Goal: Task Accomplishment & Management: Manage account settings

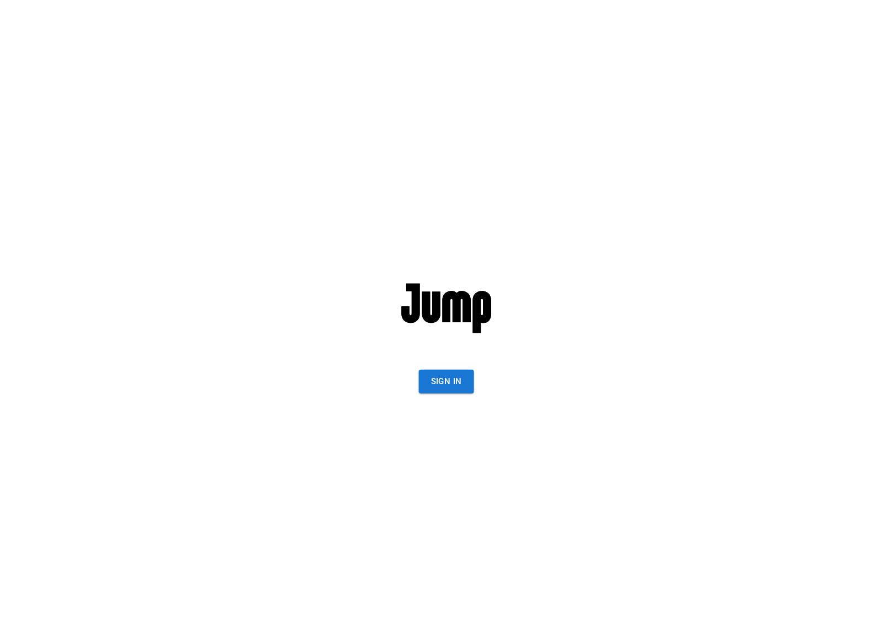
click at [452, 381] on button "Sign In" at bounding box center [446, 381] width 55 height 23
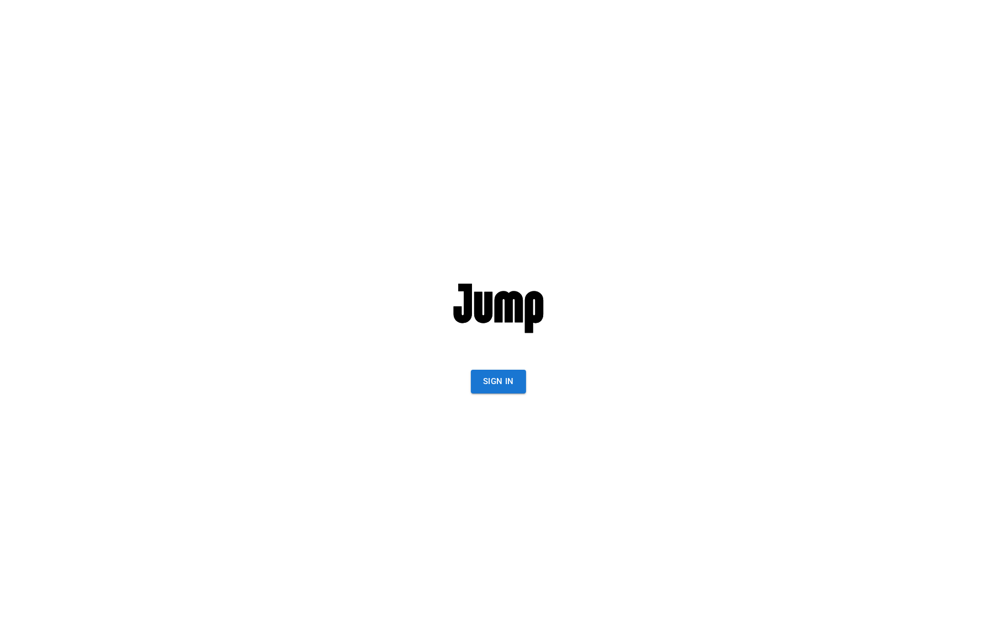
click at [501, 393] on div "Sign In" at bounding box center [498, 322] width 305 height 644
click at [500, 391] on button "Sign In" at bounding box center [498, 381] width 55 height 23
click at [494, 373] on button "Sign In" at bounding box center [498, 381] width 55 height 23
